Goal: Task Accomplishment & Management: Use online tool/utility

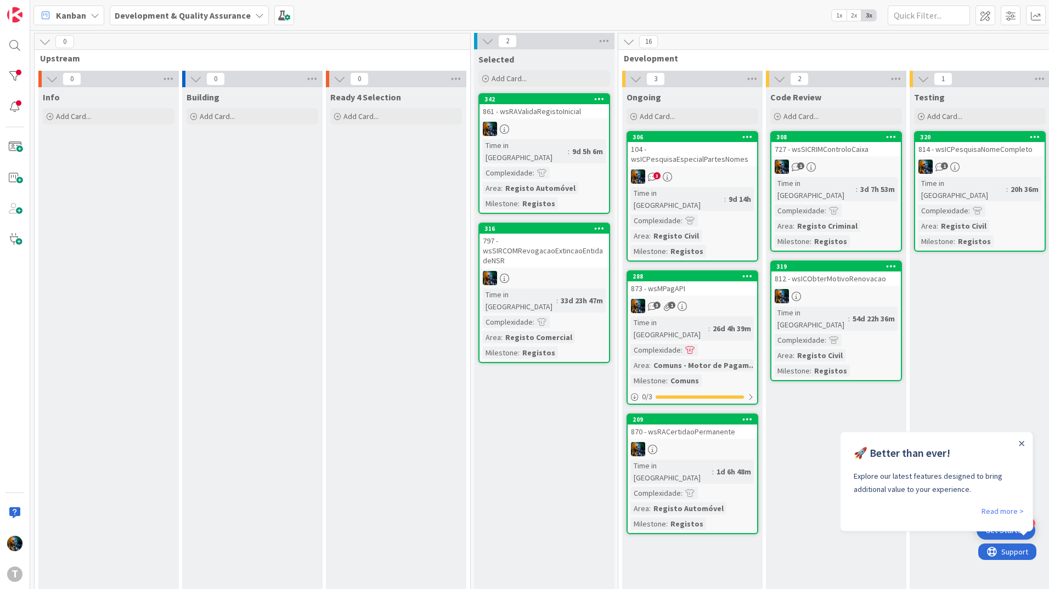
click at [1025, 448] on div "🚀 Better than ever! Explore our latest features designed to bring additional va…" at bounding box center [937, 468] width 192 height 72
click at [1022, 444] on icon "Close Announcement" at bounding box center [1022, 443] width 5 height 5
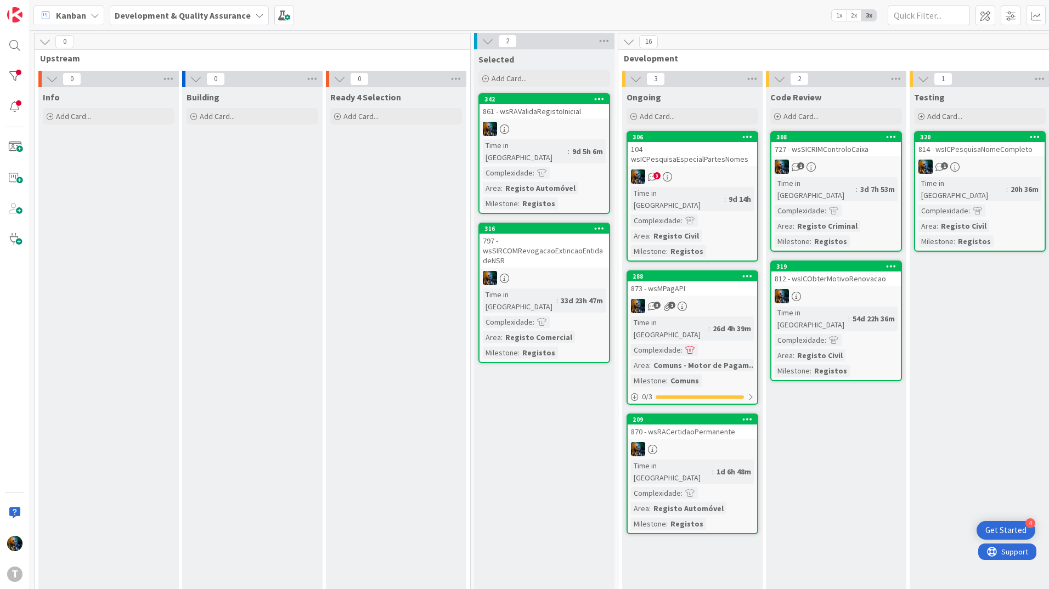
click at [658, 181] on div "3" at bounding box center [693, 177] width 130 height 14
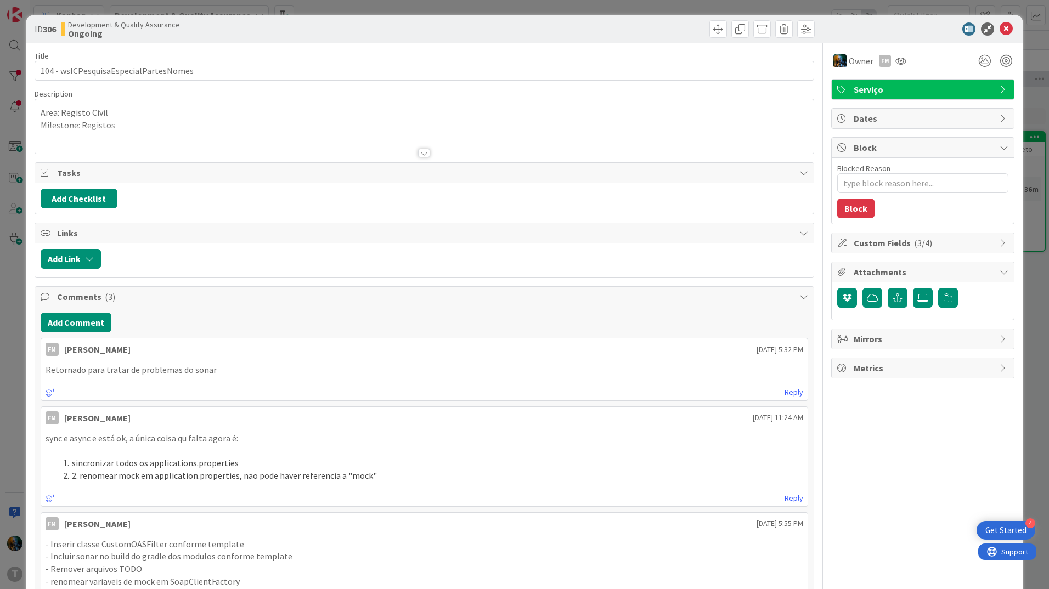
type textarea "x"
click at [142, 371] on p "Retornado para tratar de problemas do sonar" at bounding box center [425, 370] width 758 height 13
drag, startPoint x: 142, startPoint y: 371, endPoint x: 250, endPoint y: 370, distance: 108.1
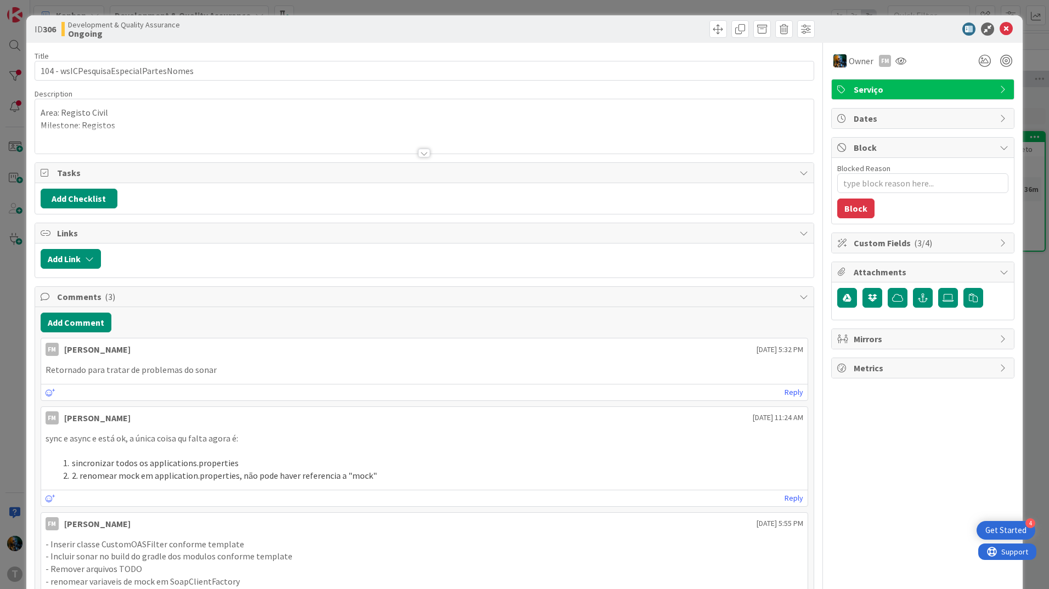
click at [250, 370] on p "Retornado para tratar de problemas do sonar" at bounding box center [425, 370] width 758 height 13
click at [1000, 28] on icon at bounding box center [1006, 28] width 13 height 13
